Goal: Transaction & Acquisition: Purchase product/service

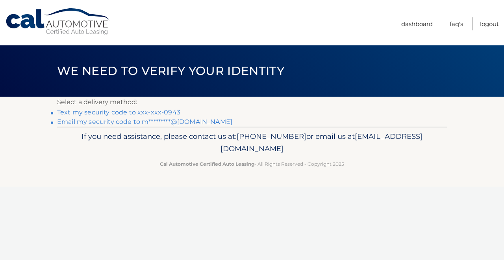
click at [166, 113] on link "Text my security code to xxx-xxx-0943" at bounding box center [118, 111] width 123 height 7
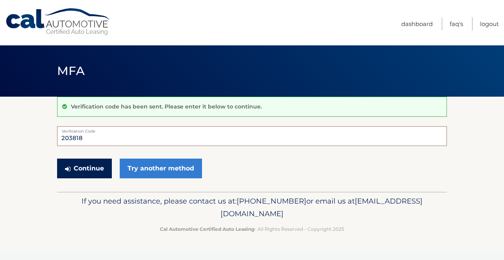
type input "203818"
click at [94, 165] on button "Continue" at bounding box center [84, 168] width 55 height 20
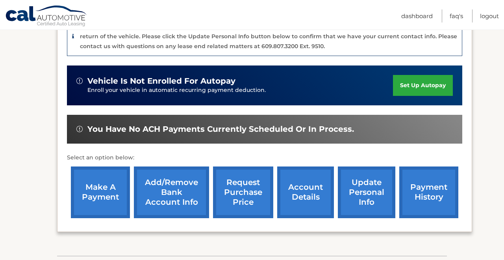
scroll to position [223, 0]
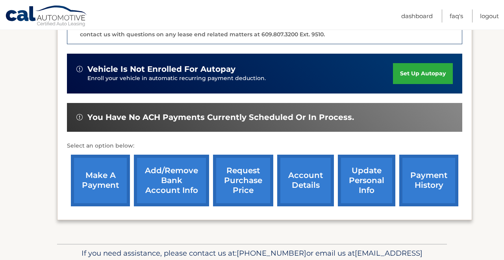
click at [102, 177] on link "make a payment" at bounding box center [100, 180] width 59 height 52
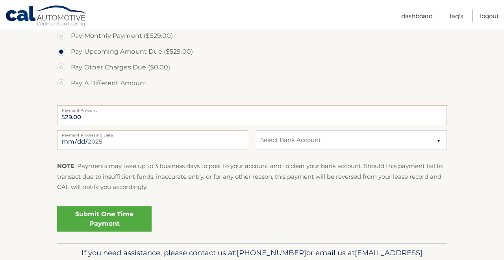
scroll to position [265, 0]
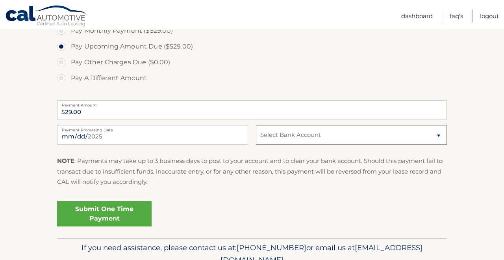
select select "ZmQwNjVkYzctMjMzYS00MTAwLWEwMjMtOWExMTk2Zjc5YmM4"
click at [116, 212] on link "Submit One Time Payment" at bounding box center [104, 213] width 95 height 25
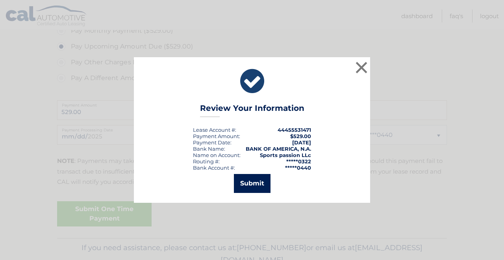
click at [251, 184] on button "Submit" at bounding box center [252, 183] width 37 height 19
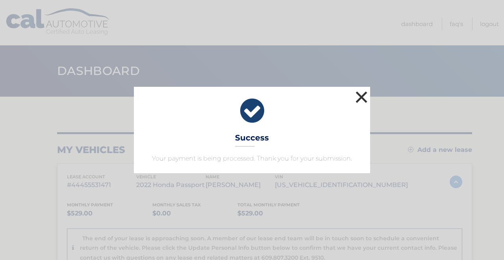
click at [360, 98] on button "×" at bounding box center [362, 97] width 16 height 16
